Goal: Task Accomplishment & Management: Use online tool/utility

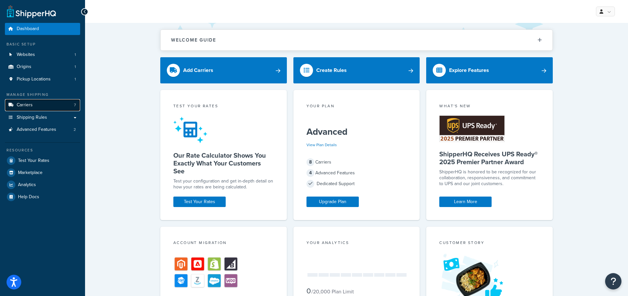
click at [50, 103] on link "Carriers 7" at bounding box center [42, 105] width 75 height 12
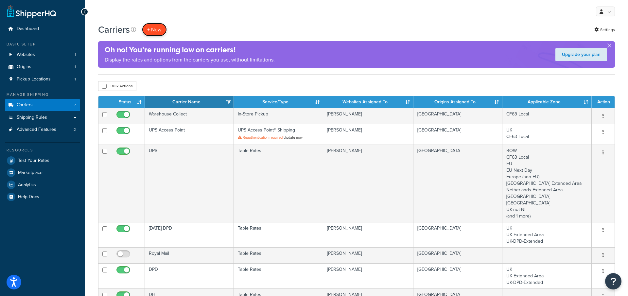
click at [151, 27] on button "+ New" at bounding box center [154, 29] width 25 height 13
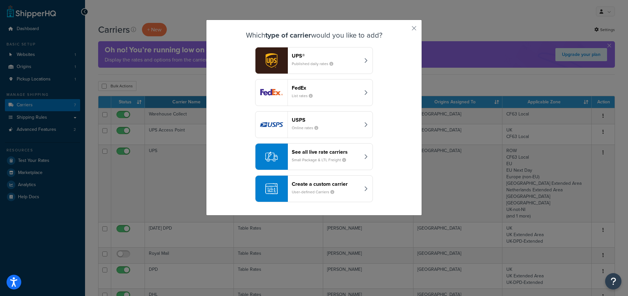
click at [328, 189] on small "User-defined Carriers" at bounding box center [316, 192] width 48 height 6
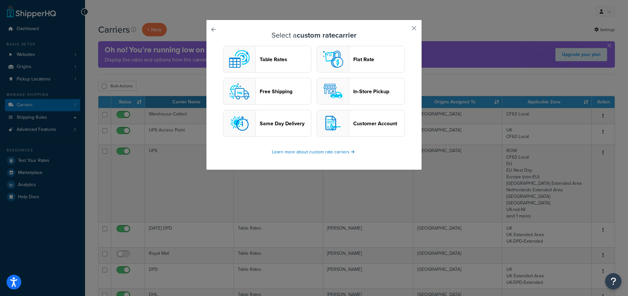
click at [405, 30] on button "button" at bounding box center [404, 31] width 2 height 2
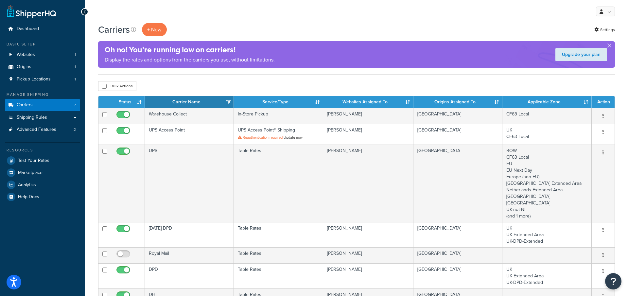
click at [66, 136] on ul "Manage Shipping Carriers 7 Shipping Rules Shipping Rules All Shipping Rules 37 …" at bounding box center [42, 147] width 75 height 111
click at [66, 132] on link "Advanced Features 2" at bounding box center [42, 130] width 75 height 12
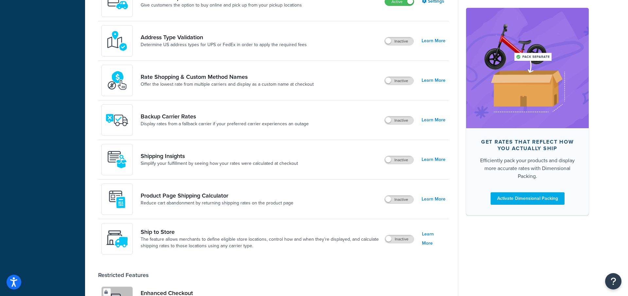
scroll to position [375, 0]
